Goal: Information Seeking & Learning: Learn about a topic

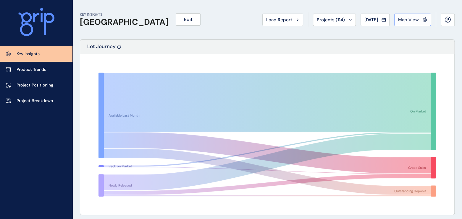
click at [406, 20] on span "Map View" at bounding box center [408, 20] width 21 height 6
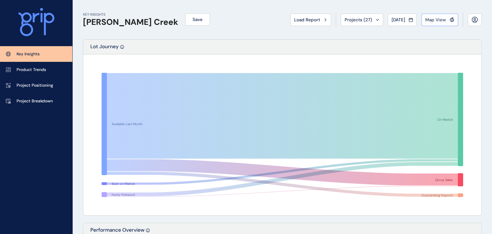
click at [443, 21] on span "Map View" at bounding box center [436, 20] width 21 height 6
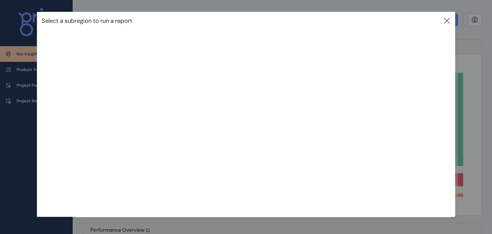
click at [447, 19] on icon at bounding box center [446, 20] width 5 height 5
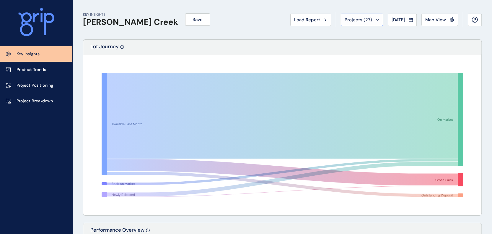
click at [354, 18] on span "Projects ( 27 )" at bounding box center [358, 20] width 27 height 6
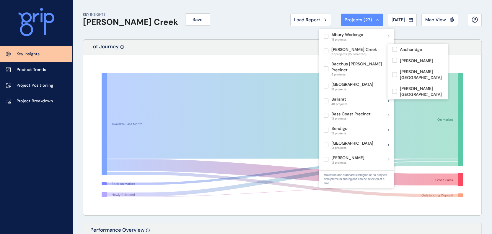
click at [310, 14] on button "Load Report" at bounding box center [310, 20] width 41 height 12
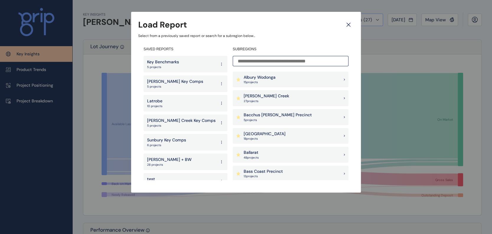
click at [348, 25] on icon at bounding box center [349, 25] width 4 height 4
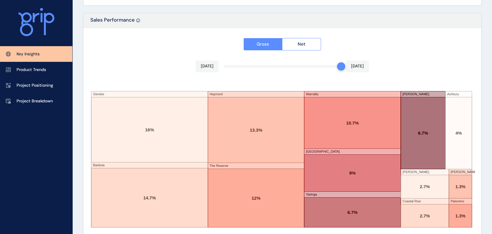
scroll to position [1003, 0]
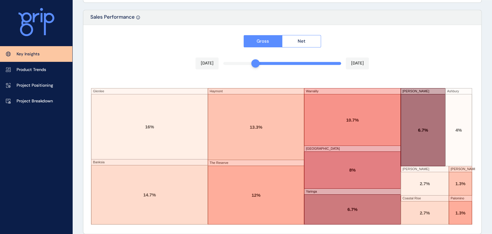
drag, startPoint x: 340, startPoint y: 64, endPoint x: 259, endPoint y: 62, distance: 80.4
click at [259, 62] on div "Gross Net [DATE] [DATE] Glenlee Banksia [GEOGRAPHIC_DATA] The Reserve Warralily…" at bounding box center [282, 129] width 398 height 209
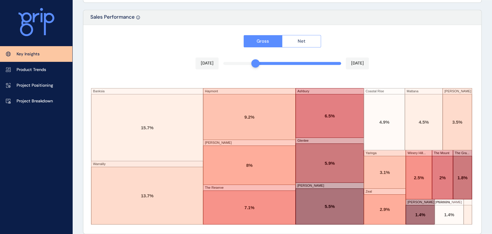
click at [298, 42] on span "Net" at bounding box center [302, 41] width 8 height 6
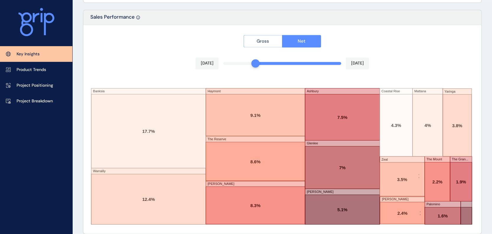
click at [271, 41] on button "Gross" at bounding box center [263, 41] width 39 height 12
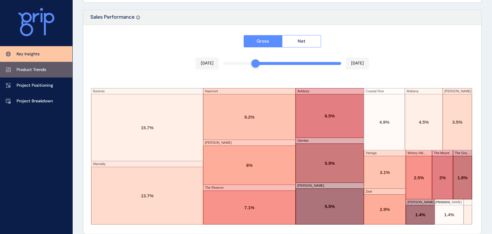
click at [29, 69] on p "Product Trends" at bounding box center [32, 70] width 30 height 6
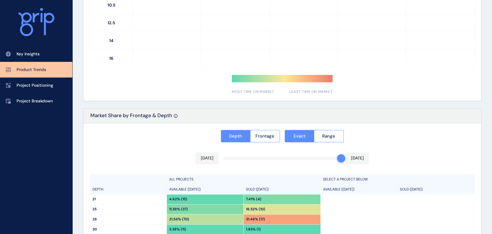
type input "**********"
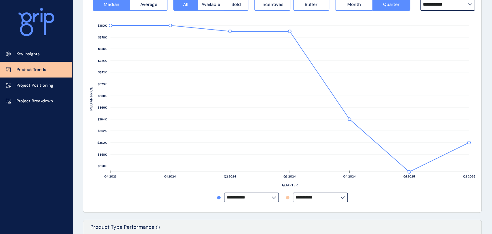
scroll to position [63, 0]
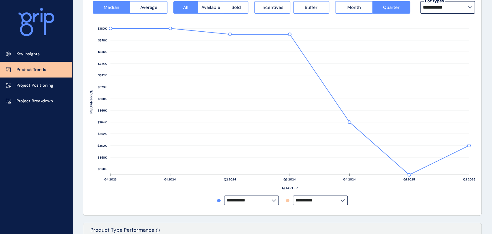
click at [337, 196] on label "**********" at bounding box center [320, 200] width 55 height 10
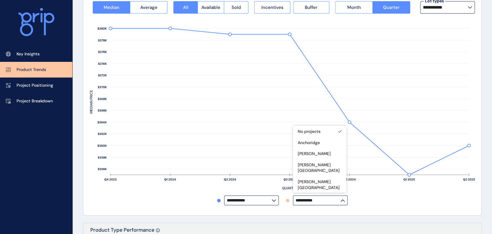
click at [414, 213] on div "**********" at bounding box center [282, 103] width 398 height 224
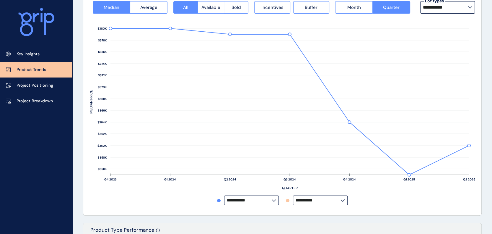
click at [338, 199] on input "**********" at bounding box center [318, 200] width 45 height 4
click at [312, 165] on p "Warralily" at bounding box center [306, 168] width 17 height 6
type input "*********"
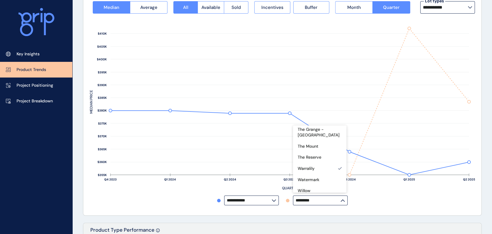
click at [388, 207] on div "**********" at bounding box center [282, 103] width 385 height 211
click at [355, 7] on span "Month" at bounding box center [354, 7] width 14 height 6
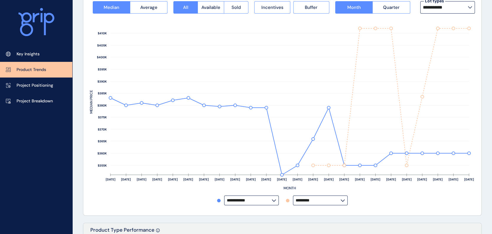
click at [441, 9] on input "**********" at bounding box center [445, 7] width 45 height 5
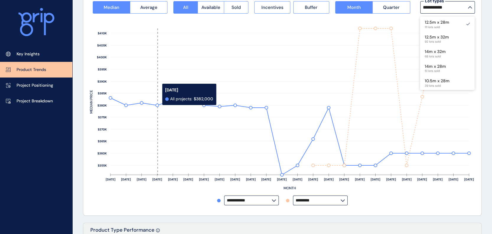
click at [166, 94] on rect at bounding box center [173, 101] width 16 height 146
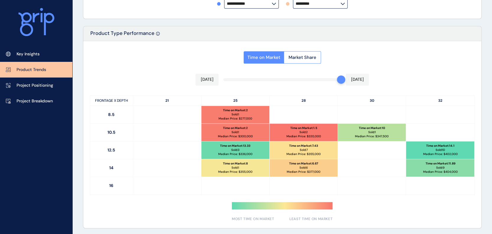
scroll to position [260, 0]
click at [303, 61] on button "Market Share" at bounding box center [302, 57] width 37 height 12
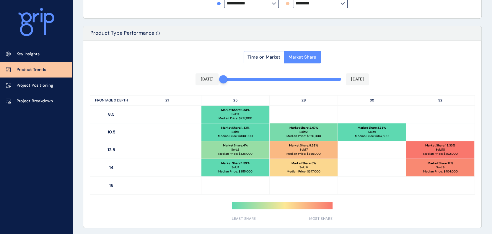
drag, startPoint x: 337, startPoint y: 80, endPoint x: 177, endPoint y: 83, distance: 160.2
click at [177, 83] on div "Time on Market Market Share [DATE] [DATE] FRONTAGE X DEPTH 21 25 28 30 32 8.5 M…" at bounding box center [282, 134] width 398 height 187
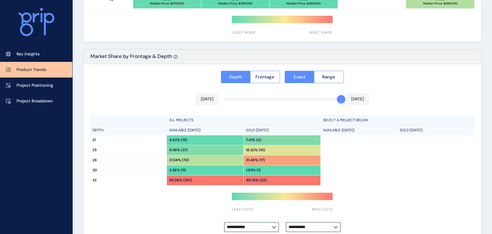
scroll to position [457, 0]
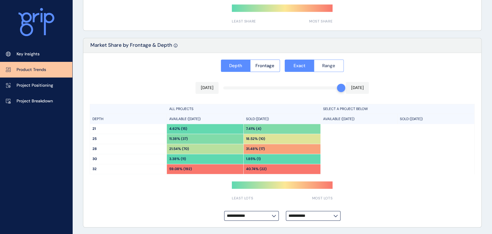
click at [333, 64] on span "Range" at bounding box center [328, 66] width 13 height 6
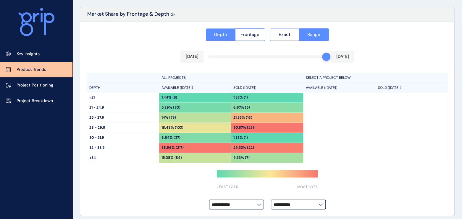
scroll to position [492, 0]
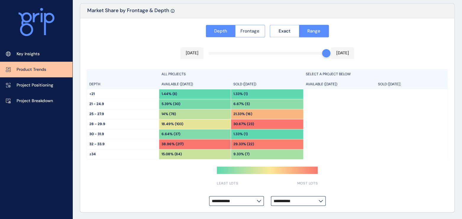
click at [254, 26] on button "Frontage" at bounding box center [250, 31] width 30 height 12
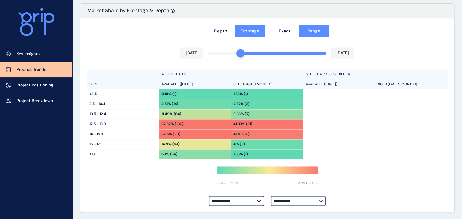
drag, startPoint x: 319, startPoint y: 49, endPoint x: 205, endPoint y: 46, distance: 114.1
click at [205, 46] on div "**********" at bounding box center [267, 115] width 374 height 194
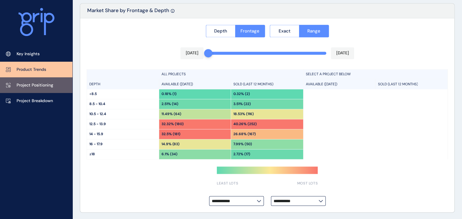
click at [35, 85] on p "Project Positioning" at bounding box center [35, 85] width 37 height 6
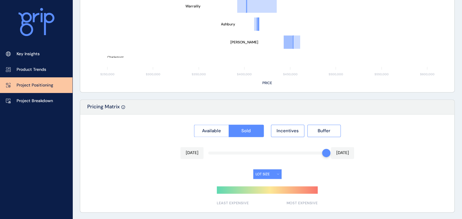
type input "*******"
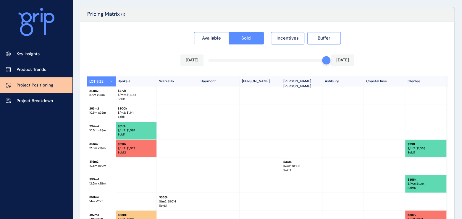
scroll to position [566, 0]
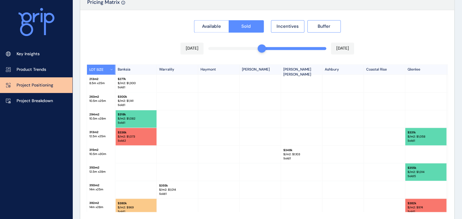
drag, startPoint x: 323, startPoint y: 46, endPoint x: 256, endPoint y: 49, distance: 66.6
click at [256, 49] on div "Available Sold Incentives Buffer [DATE] [DATE] LOT SIZE Banksia Warralily Haymo…" at bounding box center [267, 127] width 374 height 235
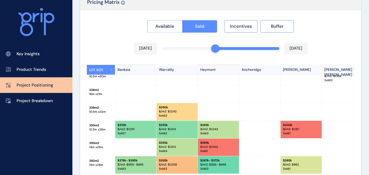
scroll to position [162, 0]
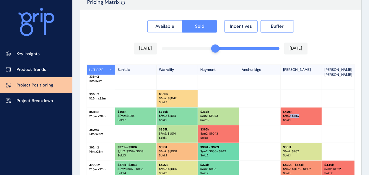
drag, startPoint x: 301, startPoint y: 114, endPoint x: 290, endPoint y: 115, distance: 11.0
click at [290, 115] on p "$/m2: $ 1,157" at bounding box center [301, 116] width 36 height 4
drag, startPoint x: 220, startPoint y: 114, endPoint x: 116, endPoint y: 110, distance: 103.2
click at [132, 111] on p "$ 355k" at bounding box center [136, 112] width 36 height 4
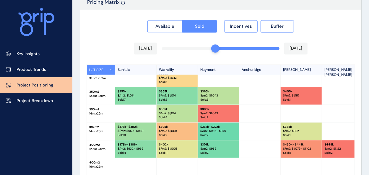
scroll to position [192, 0]
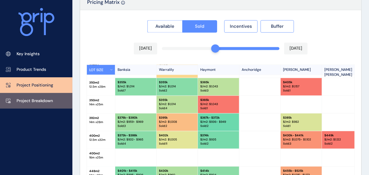
click at [47, 102] on p "Project Breakdown" at bounding box center [35, 101] width 36 height 6
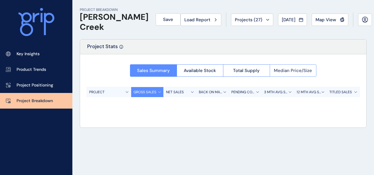
click at [290, 69] on div at bounding box center [223, 78] width 286 height 49
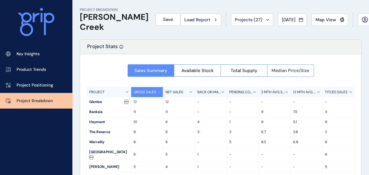
click at [290, 70] on span "Median Price/Size" at bounding box center [291, 71] width 38 height 6
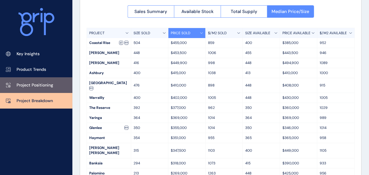
click at [35, 86] on p "Project Positioning" at bounding box center [35, 85] width 37 height 6
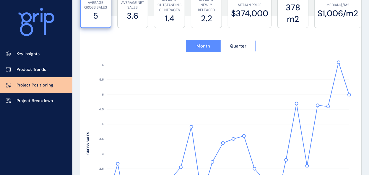
type input "*******"
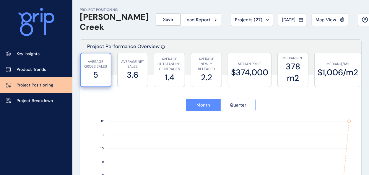
click at [196, 22] on div "Load Report" at bounding box center [200, 20] width 33 height 6
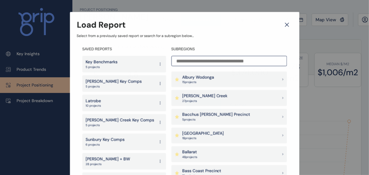
click at [195, 63] on input at bounding box center [229, 61] width 116 height 10
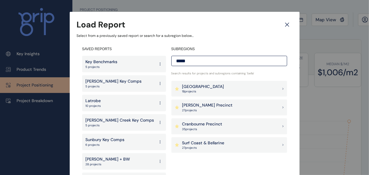
type input "*****"
click at [202, 144] on p "Surf Coast & Bellarine" at bounding box center [203, 143] width 42 height 6
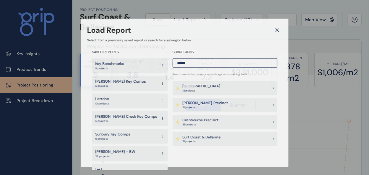
type input "**********"
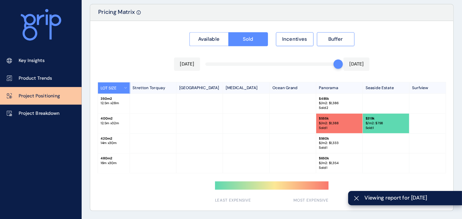
scroll to position [532, 0]
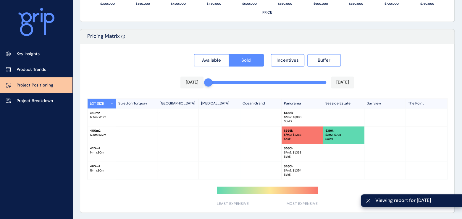
drag, startPoint x: 325, startPoint y: 83, endPoint x: 181, endPoint y: 88, distance: 144.0
click at [181, 88] on div "Available Sold Incentives Buffer [DATE] [DATE] LOT SIZE Stretton Torquay [GEOGR…" at bounding box center [267, 128] width 374 height 169
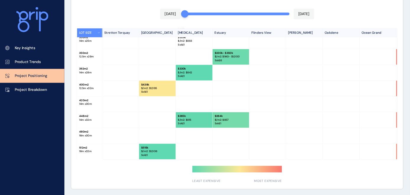
scroll to position [40, 0]
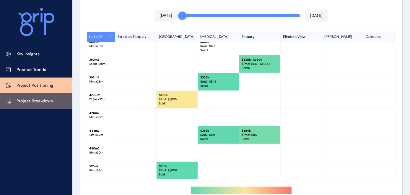
click at [40, 103] on p "Project Breakdown" at bounding box center [35, 101] width 36 height 6
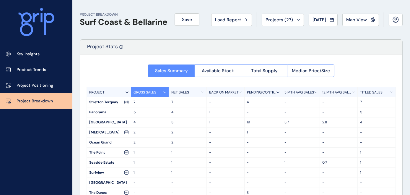
click at [311, 94] on p "3 MTH AVG SALES" at bounding box center [300, 92] width 30 height 5
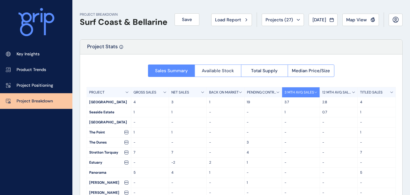
click at [211, 69] on span "Available Stock" at bounding box center [218, 71] width 32 height 6
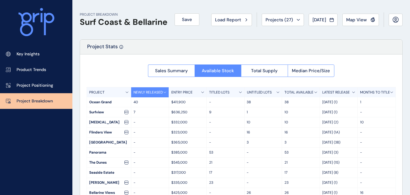
click at [234, 90] on div "TITLED LOTS" at bounding box center [226, 92] width 38 height 10
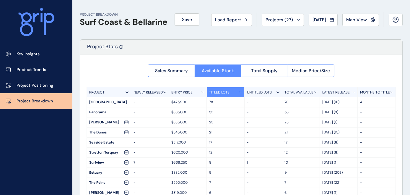
click at [151, 93] on p "NEWLY RELEASED" at bounding box center [148, 92] width 29 height 5
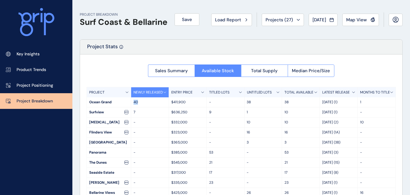
drag, startPoint x: 139, startPoint y: 102, endPoint x: 129, endPoint y: 103, distance: 10.7
click at [129, 103] on div "Ocean Grand 40 $411,900 - 38 38 [DATE] (1) 1" at bounding box center [241, 102] width 309 height 10
click at [143, 104] on p "40" at bounding box center [150, 102] width 33 height 5
click at [179, 72] on span "Sales Summary" at bounding box center [171, 71] width 33 height 6
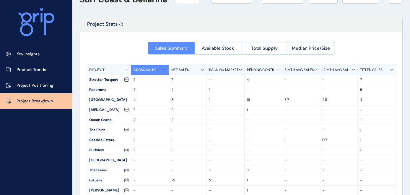
scroll to position [33, 0]
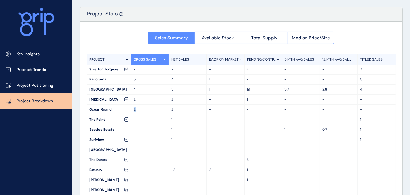
drag, startPoint x: 133, startPoint y: 110, endPoint x: 138, endPoint y: 109, distance: 5.3
click at [138, 109] on div "2" at bounding box center [150, 110] width 38 height 10
click at [128, 108] on div "Ocean Grand" at bounding box center [109, 110] width 44 height 10
click at [303, 36] on span "Median Price/Size" at bounding box center [311, 38] width 38 height 6
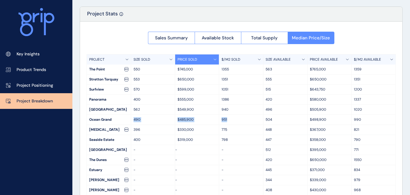
drag, startPoint x: 133, startPoint y: 119, endPoint x: 240, endPoint y: 122, distance: 107.0
click at [240, 122] on div "Ocean Grand 490 $485,900 951 504 $498,900 990" at bounding box center [241, 120] width 309 height 10
click at [146, 121] on p "490" at bounding box center [153, 119] width 39 height 5
drag, startPoint x: 264, startPoint y: 119, endPoint x: 274, endPoint y: 119, distance: 9.8
click at [274, 119] on div "504" at bounding box center [286, 120] width 44 height 10
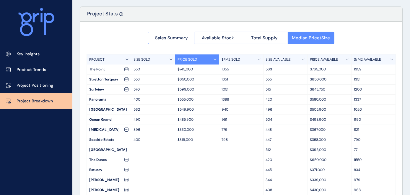
click at [330, 119] on p "$498,900" at bounding box center [329, 119] width 39 height 5
click at [360, 119] on p "990" at bounding box center [373, 119] width 39 height 5
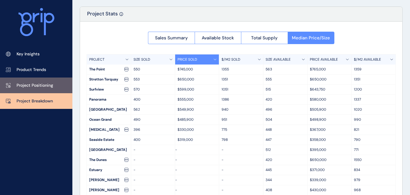
click at [35, 87] on p "Project Positioning" at bounding box center [35, 85] width 37 height 6
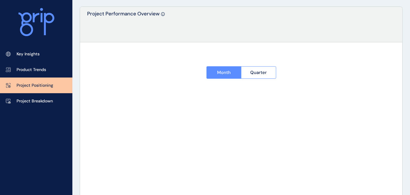
type input "**********"
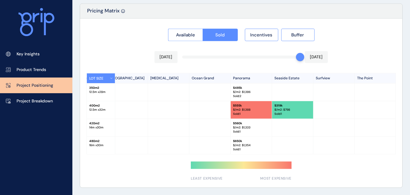
scroll to position [0, 36]
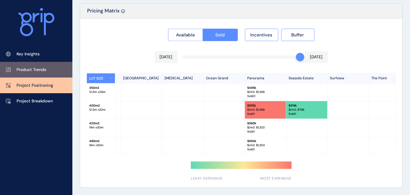
click at [45, 67] on p "Product Trends" at bounding box center [32, 70] width 30 height 6
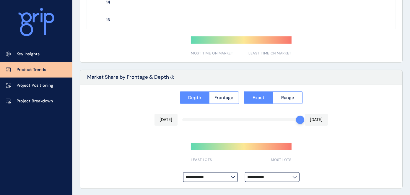
type input "*********"
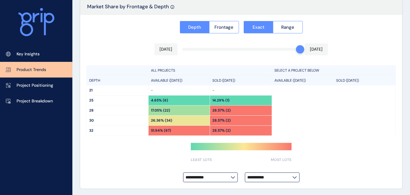
click at [280, 176] on input "**********" at bounding box center [270, 177] width 45 height 4
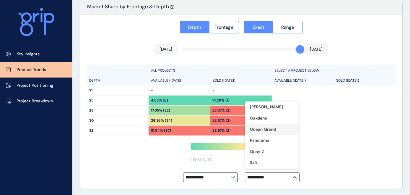
scroll to position [164, 0]
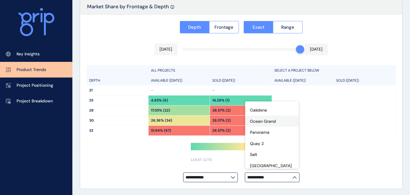
click at [269, 124] on p "Ocean Grand" at bounding box center [263, 121] width 26 height 6
type input "**********"
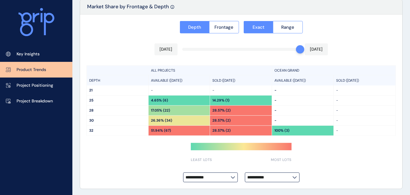
click at [153, 170] on div "**********" at bounding box center [241, 101] width 322 height 174
click at [283, 30] on button "Range" at bounding box center [288, 27] width 30 height 12
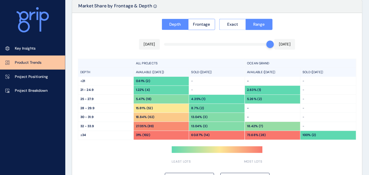
scroll to position [496, 0]
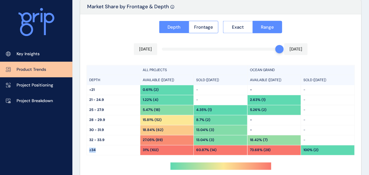
drag, startPoint x: 98, startPoint y: 151, endPoint x: 87, endPoint y: 151, distance: 10.6
click at [87, 151] on div "≥34" at bounding box center [113, 151] width 53 height 10
drag, startPoint x: 327, startPoint y: 149, endPoint x: 302, endPoint y: 152, distance: 25.0
click at [302, 152] on div "100% (2)" at bounding box center [327, 151] width 53 height 10
click at [202, 22] on button "Frontage" at bounding box center [204, 27] width 30 height 12
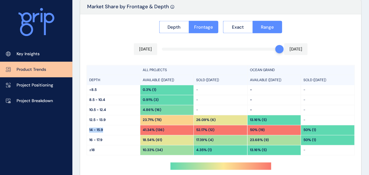
drag, startPoint x: 108, startPoint y: 129, endPoint x: 119, endPoint y: 129, distance: 11.2
click at [119, 129] on div "14 - 15.9" at bounding box center [113, 131] width 53 height 10
drag, startPoint x: 86, startPoint y: 140, endPoint x: 117, endPoint y: 140, distance: 30.7
click at [117, 140] on div "**********" at bounding box center [220, 111] width 281 height 194
click at [117, 140] on p "16 - 17.9" at bounding box center [113, 140] width 48 height 5
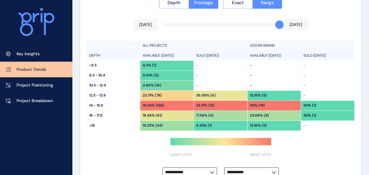
scroll to position [525, 0]
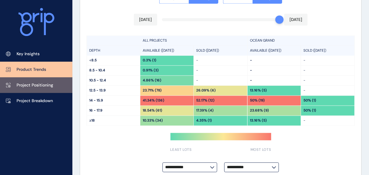
click at [51, 85] on p "Project Positioning" at bounding box center [35, 85] width 37 height 6
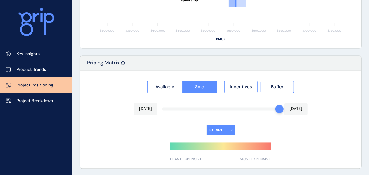
type input "**********"
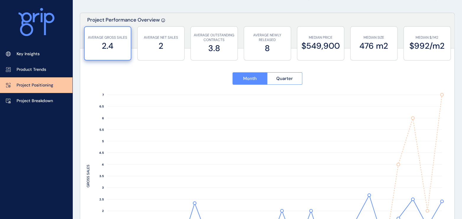
scroll to position [0, 0]
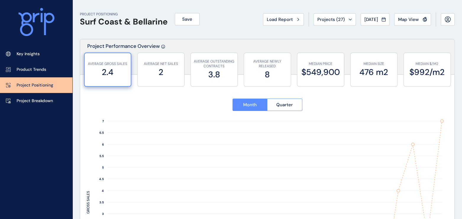
click at [367, 17] on span "[DATE]" at bounding box center [371, 20] width 14 height 6
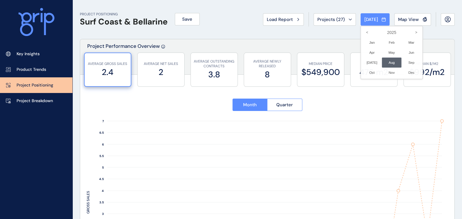
click at [344, 43] on div at bounding box center [231, 109] width 462 height 219
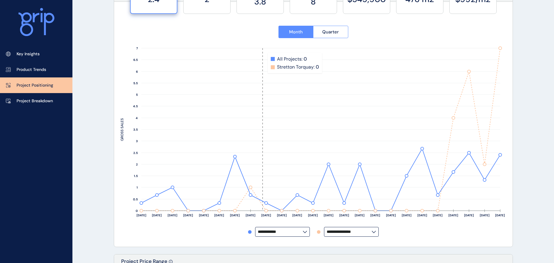
scroll to position [82, 0]
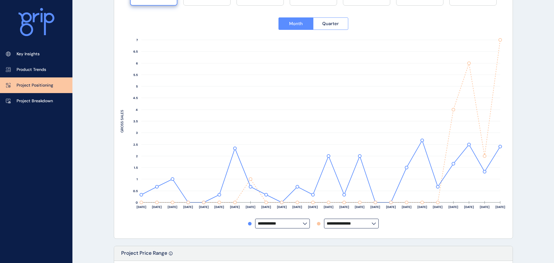
click at [301, 219] on input "**********" at bounding box center [280, 223] width 45 height 4
click at [366, 219] on input "**********" at bounding box center [349, 223] width 45 height 4
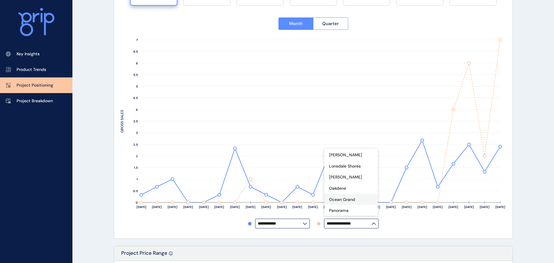
click at [346, 203] on p "Ocean Grand" at bounding box center [342, 200] width 26 height 6
type input "**********"
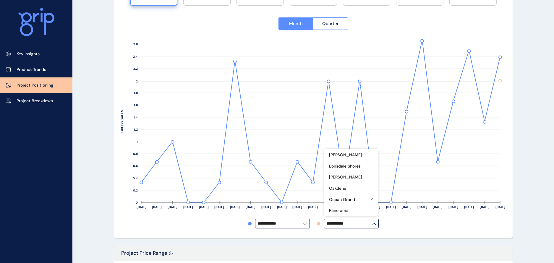
click at [422, 219] on div "**********" at bounding box center [313, 224] width 385 height 10
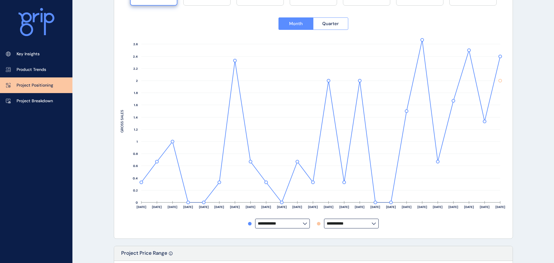
click at [308, 219] on label "**********" at bounding box center [282, 224] width 55 height 10
click at [354, 219] on input "**********" at bounding box center [349, 223] width 45 height 4
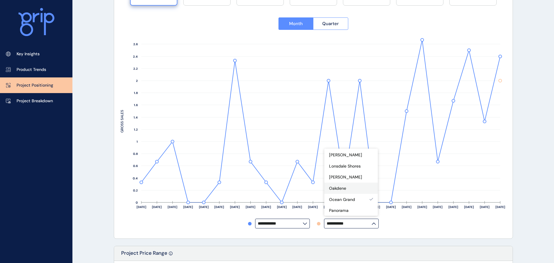
click at [350, 192] on div "Oakdene" at bounding box center [350, 188] width 53 height 11
type input "*******"
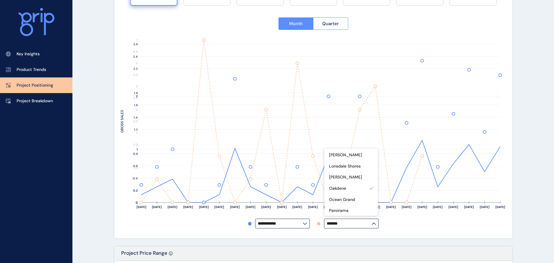
click at [440, 219] on div "**********" at bounding box center [313, 120] width 398 height 238
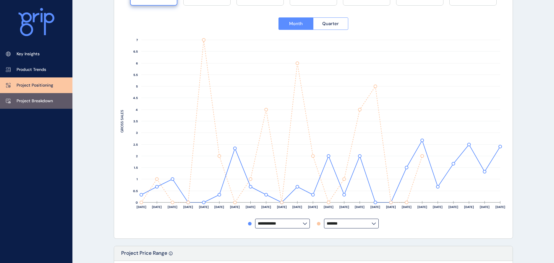
click at [49, 101] on p "Project Breakdown" at bounding box center [35, 101] width 36 height 6
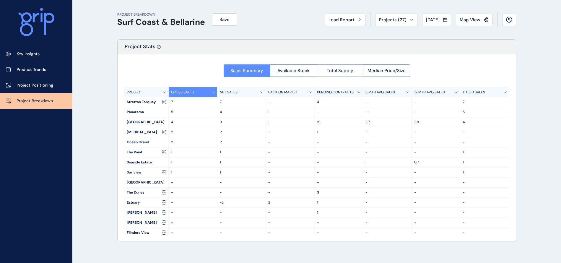
click at [345, 68] on span "Total Supply" at bounding box center [340, 71] width 27 height 6
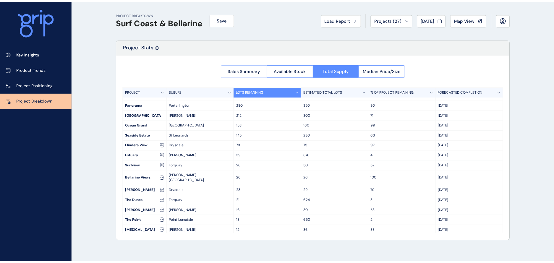
scroll to position [13, 0]
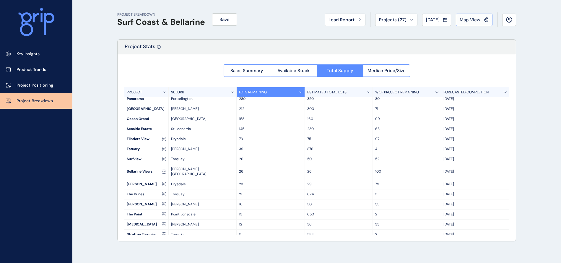
click at [461, 19] on span "Map View" at bounding box center [470, 20] width 21 height 6
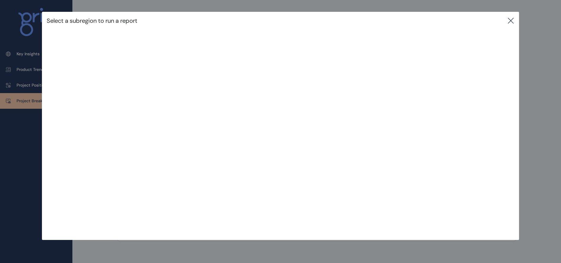
click at [461, 22] on icon at bounding box center [510, 20] width 7 height 7
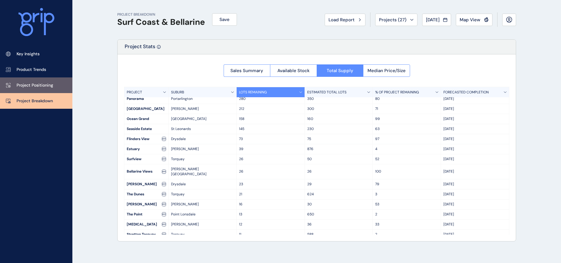
click at [40, 85] on p "Project Positioning" at bounding box center [35, 85] width 37 height 6
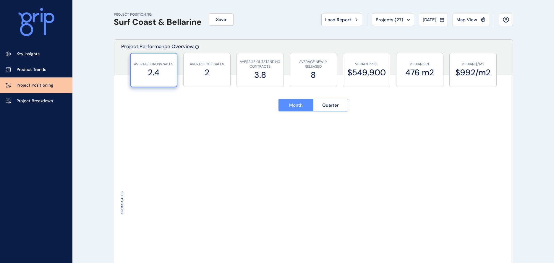
type input "**********"
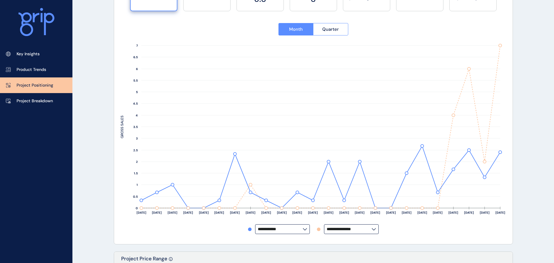
scroll to position [89, 0]
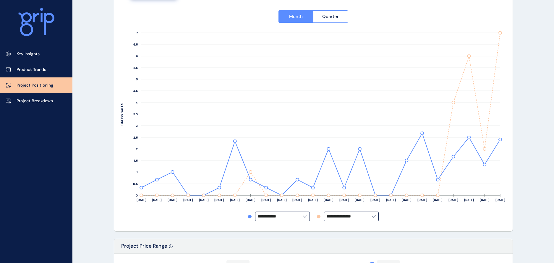
click at [300, 215] on input "**********" at bounding box center [280, 216] width 45 height 4
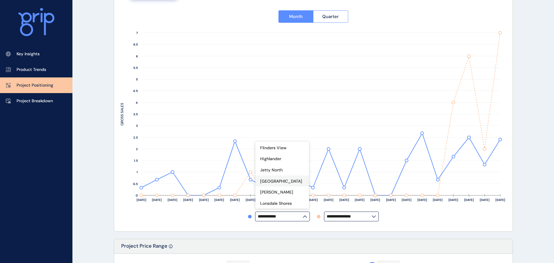
click at [279, 187] on div "[GEOGRAPHIC_DATA]" at bounding box center [281, 181] width 53 height 11
type input "********"
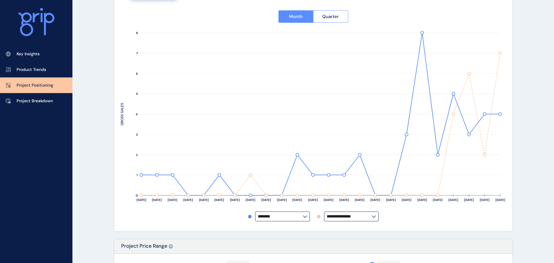
click at [400, 216] on div "**********" at bounding box center [313, 217] width 385 height 10
drag, startPoint x: 434, startPoint y: 108, endPoint x: 442, endPoint y: 89, distance: 20.9
click at [442, 89] on rect at bounding box center [438, 114] width 16 height 163
click at [327, 14] on span "Quarter" at bounding box center [330, 17] width 17 height 6
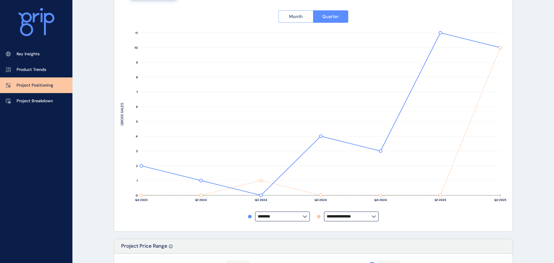
click at [299, 18] on span "Month" at bounding box center [296, 17] width 14 height 6
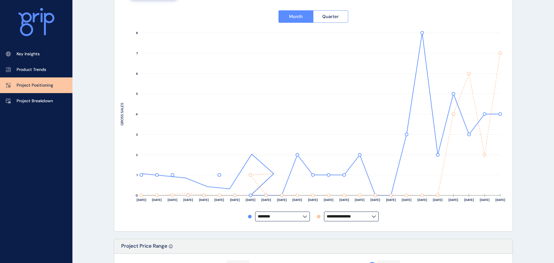
click at [50, 72] on link "Product Trends" at bounding box center [36, 70] width 72 height 16
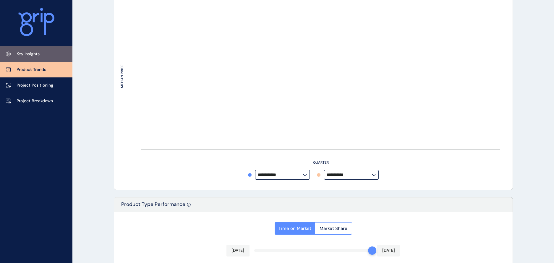
click at [46, 59] on link "Key Insights" at bounding box center [36, 54] width 72 height 16
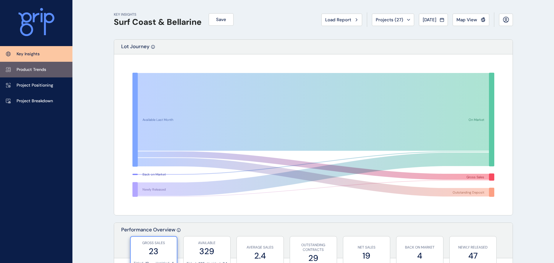
click at [47, 74] on link "Product Trends" at bounding box center [36, 70] width 72 height 16
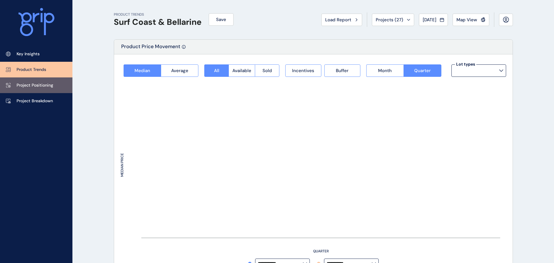
type input "*********"
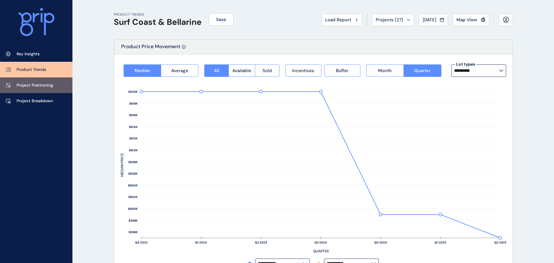
click at [34, 86] on p "Project Positioning" at bounding box center [35, 85] width 37 height 6
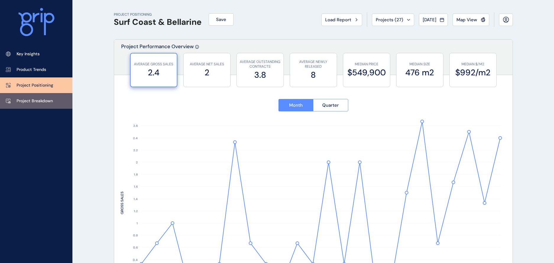
type input "**********"
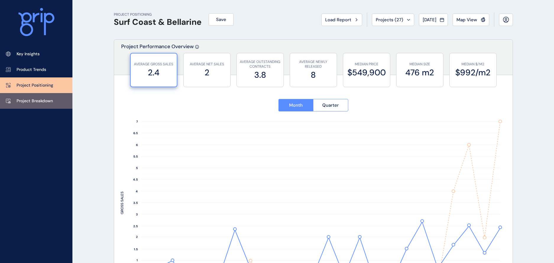
click at [30, 100] on p "Project Breakdown" at bounding box center [35, 101] width 36 height 6
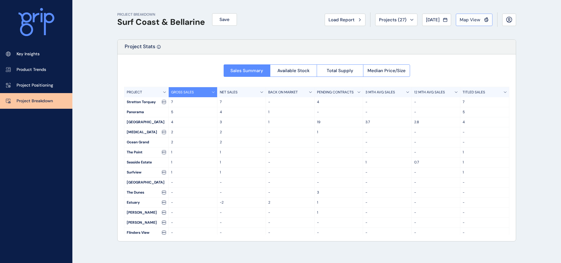
click at [461, 22] on span "Map View" at bounding box center [470, 20] width 21 height 6
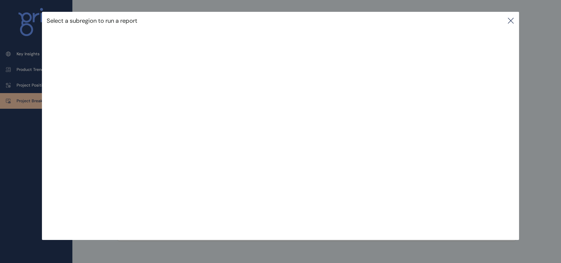
click at [461, 20] on icon at bounding box center [510, 20] width 5 height 5
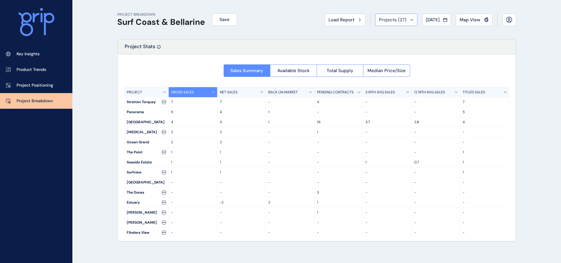
click at [406, 17] on div "Projects ( 27 )" at bounding box center [396, 20] width 35 height 6
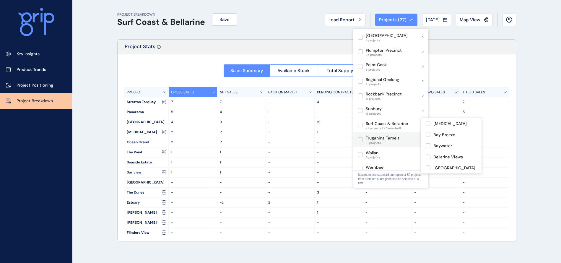
scroll to position [371, 0]
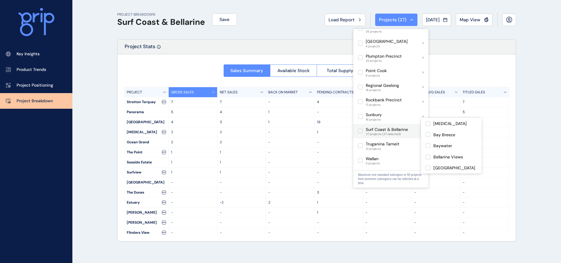
click at [360, 129] on label at bounding box center [360, 131] width 5 height 5
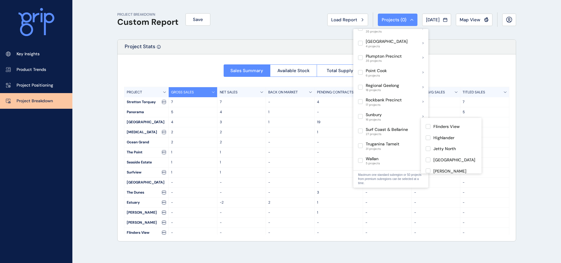
scroll to position [89, 0]
click at [429, 148] on label at bounding box center [428, 146] width 5 height 5
click at [428, 159] on label at bounding box center [428, 157] width 5 height 5
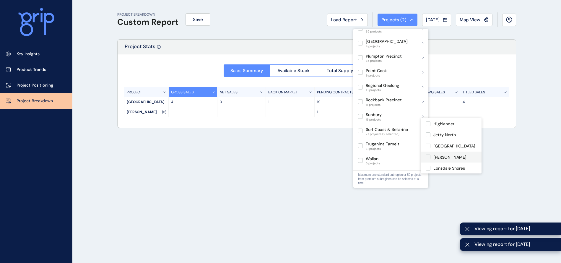
scroll to position [133, 0]
click at [428, 137] on label at bounding box center [428, 135] width 5 height 5
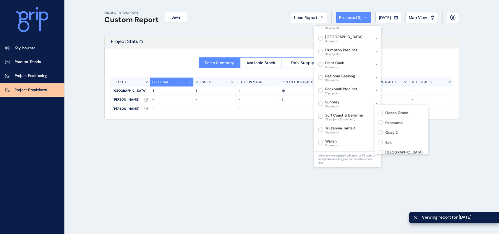
scroll to position [177, 0]
click at [429, 115] on label at bounding box center [428, 113] width 5 height 5
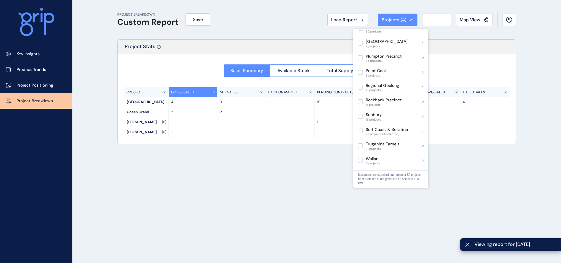
click at [248, 197] on div "PROJECT BREAKDOWN Custom Report Save Load Report Projects ( 4 ) [DATE] 2025 < >…" at bounding box center [317, 131] width 414 height 263
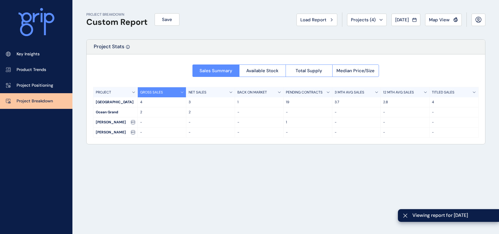
click at [202, 176] on div "PROJECT BREAKDOWN Custom Report Save Load Report Projects ( 4 ) [DATE] 2025 < >…" at bounding box center [286, 117] width 414 height 234
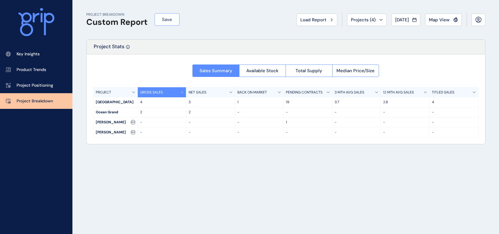
click at [168, 19] on span "Save" at bounding box center [167, 20] width 10 height 6
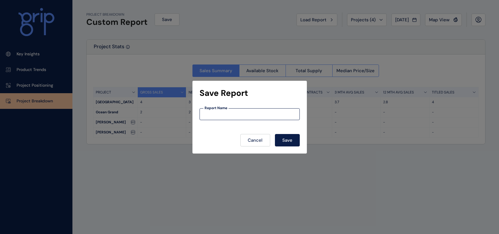
click at [227, 116] on input at bounding box center [250, 113] width 100 height 5
type input "**********"
click at [286, 142] on span "Save" at bounding box center [287, 140] width 10 height 6
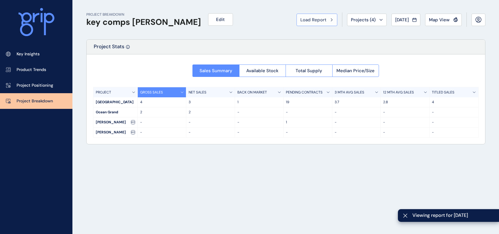
click at [312, 20] on span "Load Report" at bounding box center [313, 20] width 26 height 6
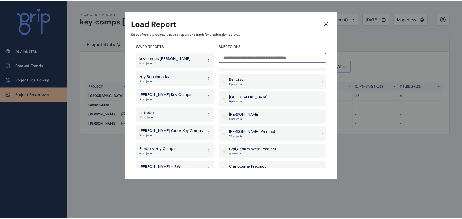
scroll to position [118, 0]
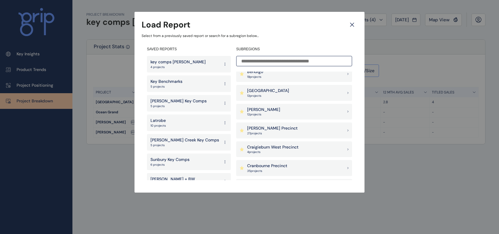
click at [177, 63] on p "key comps [PERSON_NAME]" at bounding box center [177, 62] width 55 height 6
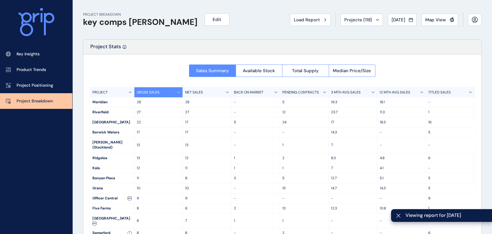
click at [300, 20] on span "Load Report" at bounding box center [307, 20] width 26 height 6
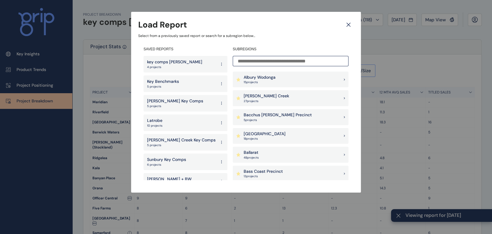
click at [186, 60] on p "key comps [PERSON_NAME]" at bounding box center [174, 62] width 55 height 6
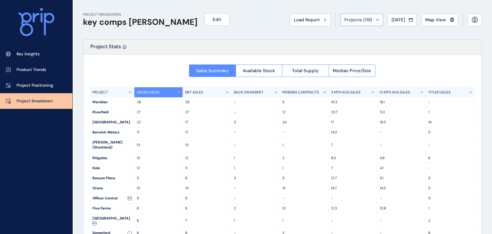
click at [363, 20] on span "Projects ( 118 )" at bounding box center [359, 20] width 28 height 6
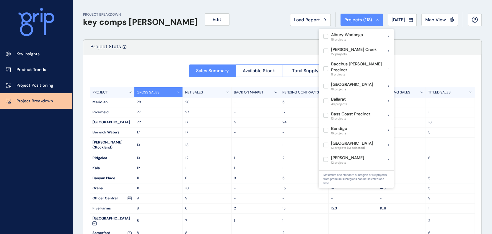
click at [243, 12] on div "PROJECT BREAKDOWN key comps [PERSON_NAME] Edit Load Report Projects ( 118 ) [DA…" at bounding box center [282, 19] width 399 height 39
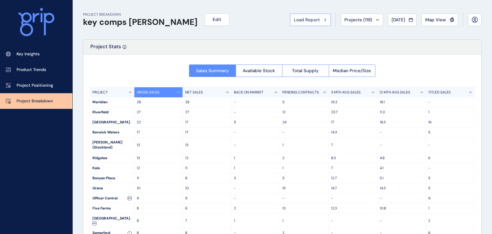
click at [309, 22] on button "Load Report" at bounding box center [310, 20] width 41 height 12
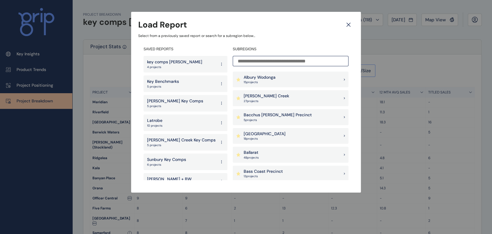
click at [176, 100] on p "[PERSON_NAME] Key Comps" at bounding box center [175, 101] width 56 height 6
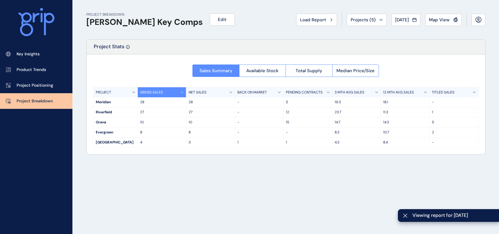
click at [169, 171] on div "PROJECT BREAKDOWN [PERSON_NAME] Key Comps Edit Load Report Projects ( 5 ) [DATE…" at bounding box center [286, 117] width 414 height 234
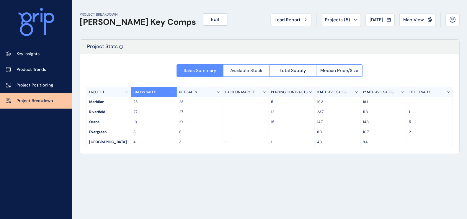
click at [251, 69] on span "Available Stock" at bounding box center [246, 71] width 32 height 6
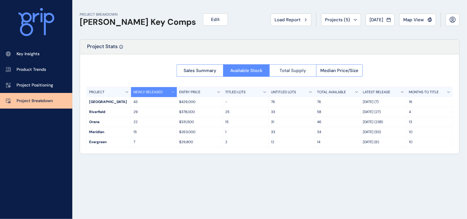
click at [284, 71] on span "Total Supply" at bounding box center [293, 71] width 27 height 6
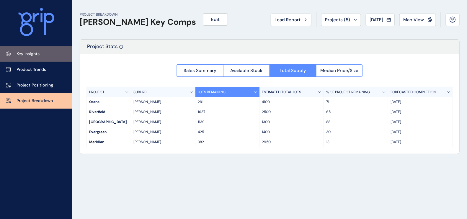
click at [31, 51] on link "Key Insights" at bounding box center [36, 54] width 72 height 16
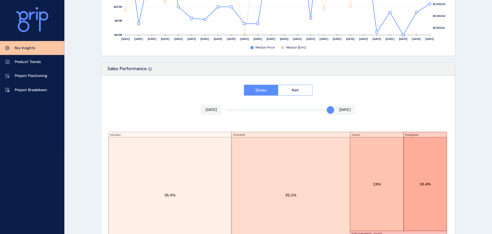
scroll to position [981, 0]
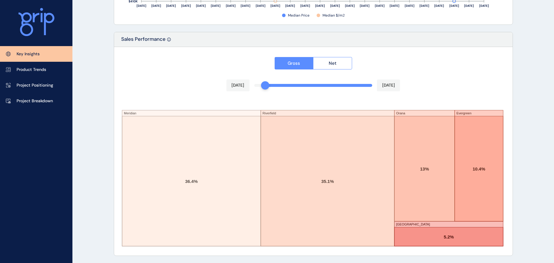
drag, startPoint x: 369, startPoint y: 84, endPoint x: 253, endPoint y: 86, distance: 116.1
click at [253, 86] on div "Gross Net [DATE] [DATE] Meridian [GEOGRAPHIC_DATA] [GEOGRAPHIC_DATA] [GEOGRAPHI…" at bounding box center [313, 151] width 398 height 209
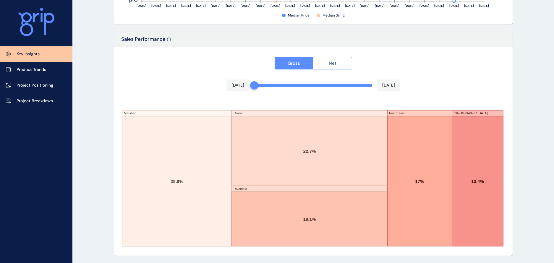
click at [325, 68] on button "Net" at bounding box center [332, 63] width 39 height 12
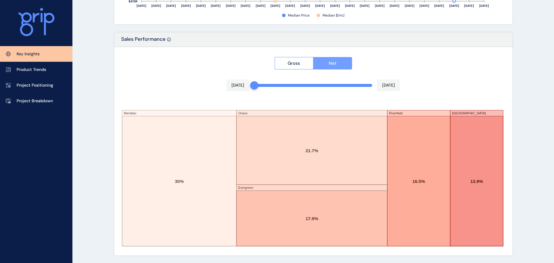
click at [325, 67] on button "Net" at bounding box center [332, 63] width 39 height 12
click at [306, 64] on button "Gross" at bounding box center [294, 63] width 39 height 12
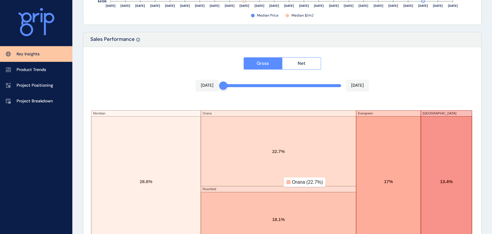
scroll to position [1010, 0]
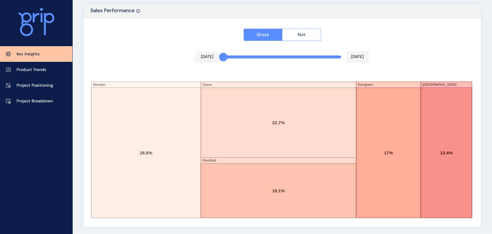
click at [307, 33] on button "Net" at bounding box center [301, 34] width 39 height 12
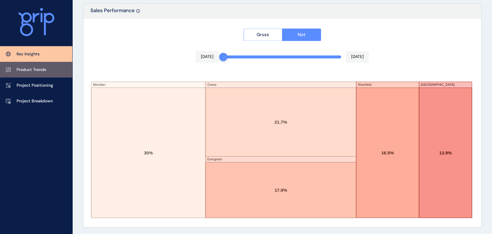
click at [47, 72] on link "Product Trends" at bounding box center [36, 70] width 72 height 16
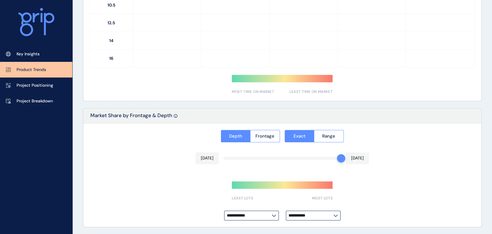
type input "**********"
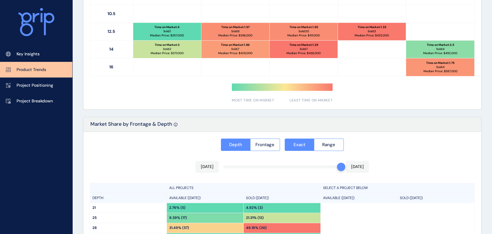
scroll to position [300, 0]
